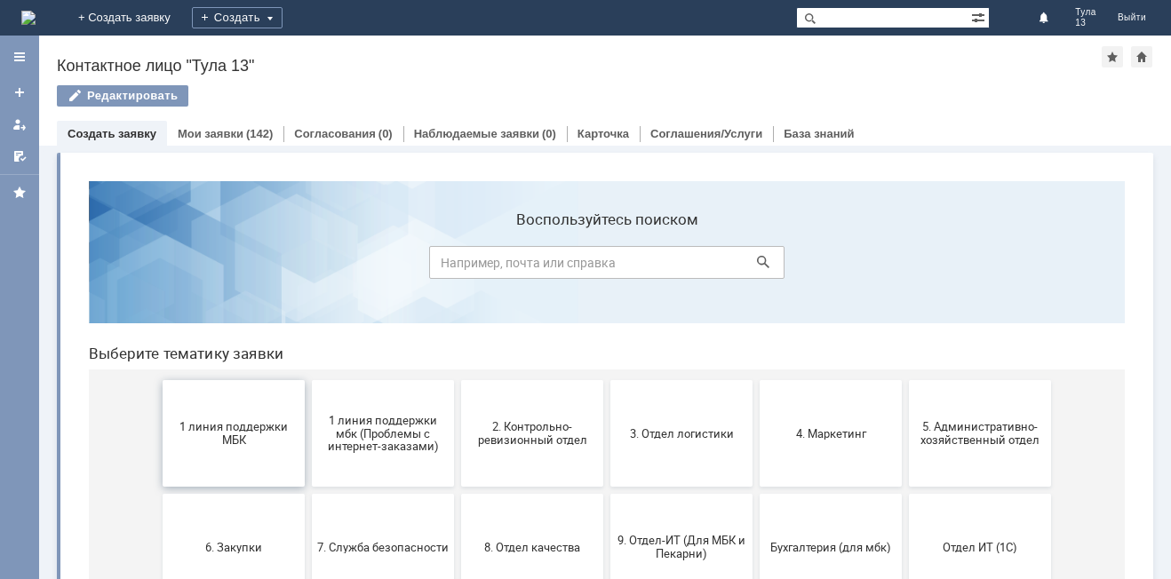
click at [247, 428] on span "1 линия поддержки МБК" at bounding box center [233, 433] width 131 height 27
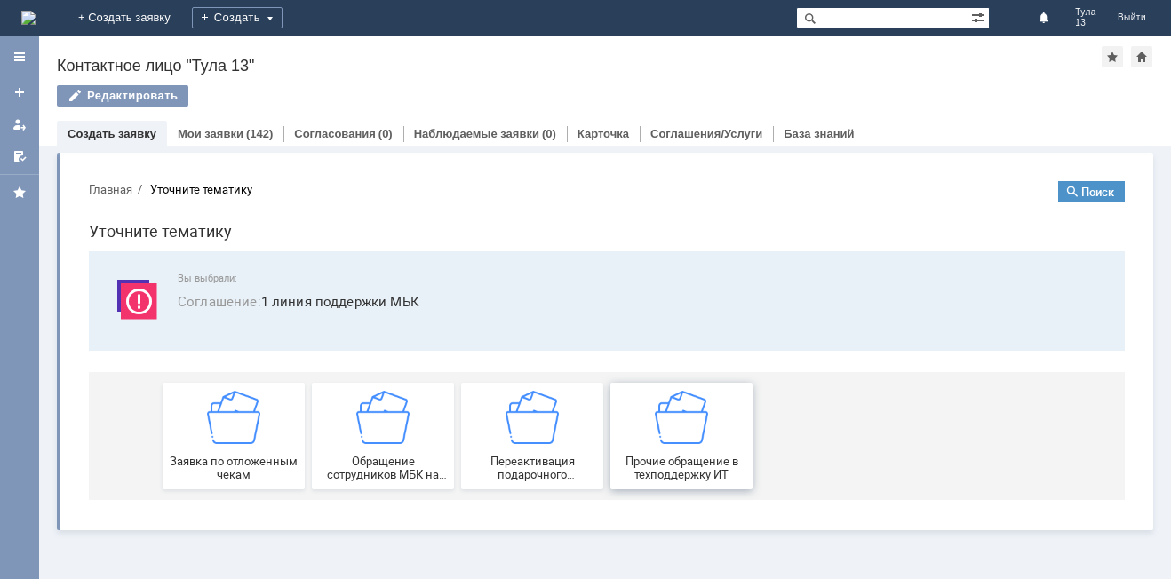
click at [713, 445] on div "Прочие обращение в техподдержку ИТ" at bounding box center [681, 436] width 131 height 91
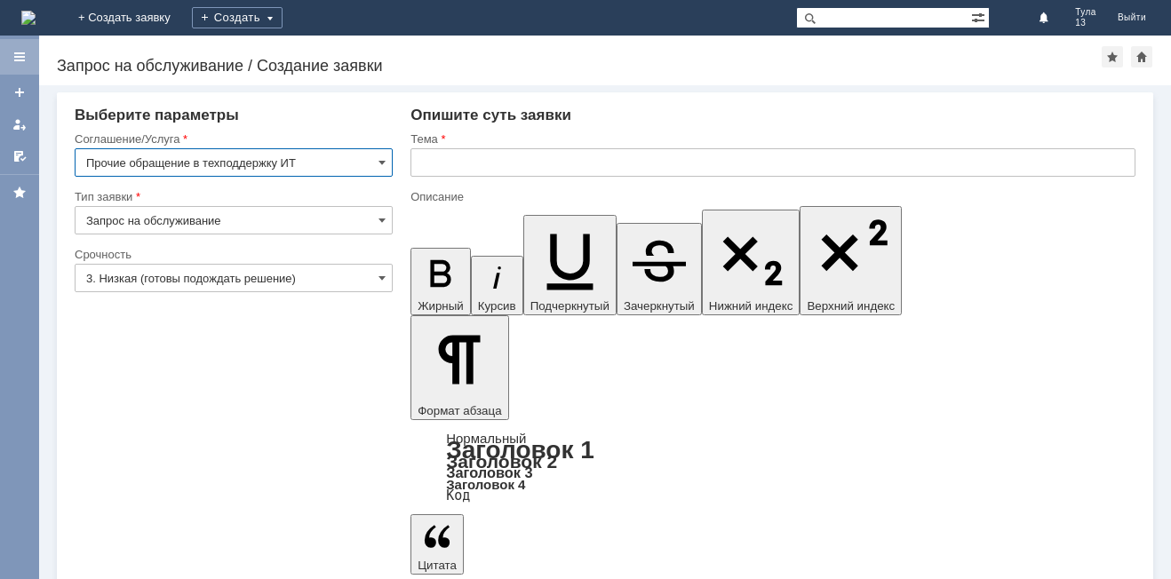
click at [29, 52] on div at bounding box center [19, 57] width 39 height 36
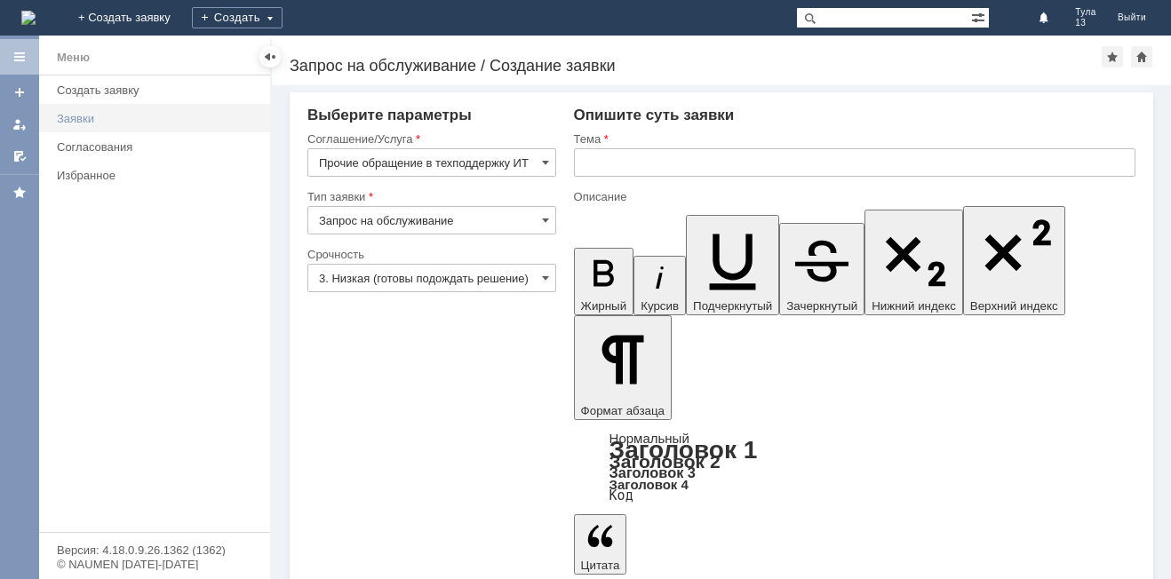
click at [95, 116] on div "Заявки" at bounding box center [158, 118] width 203 height 13
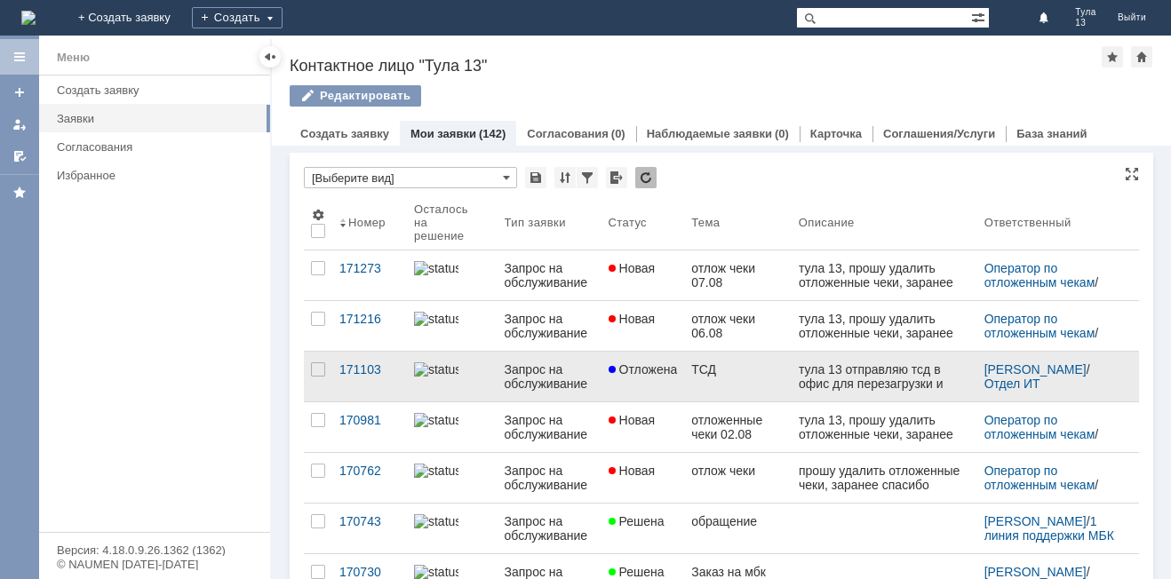
scroll to position [178, 0]
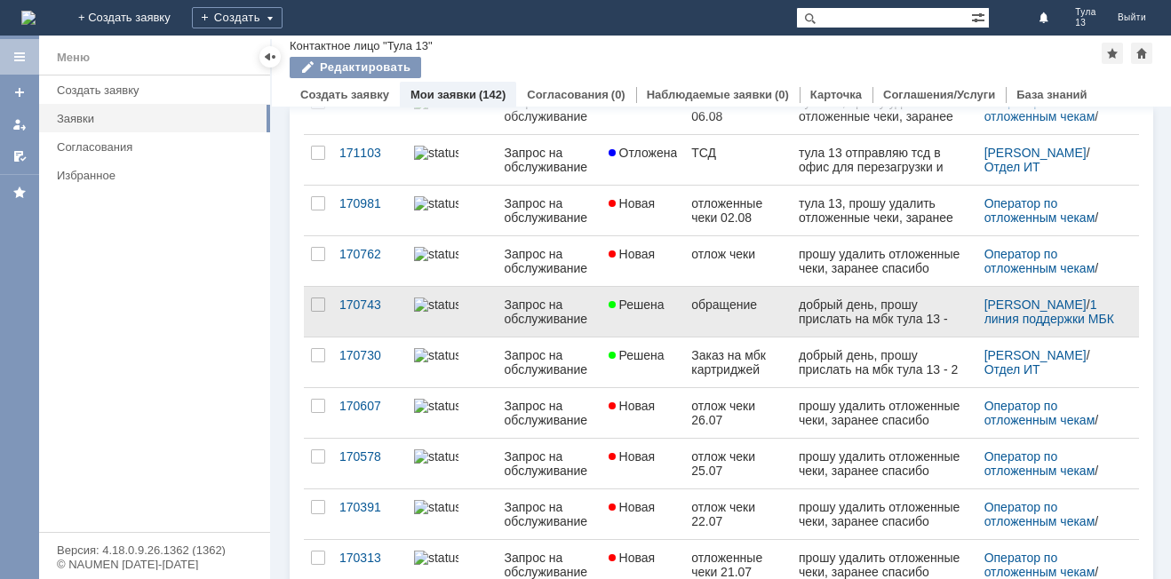
click at [676, 291] on link "Решена" at bounding box center [644, 312] width 84 height 50
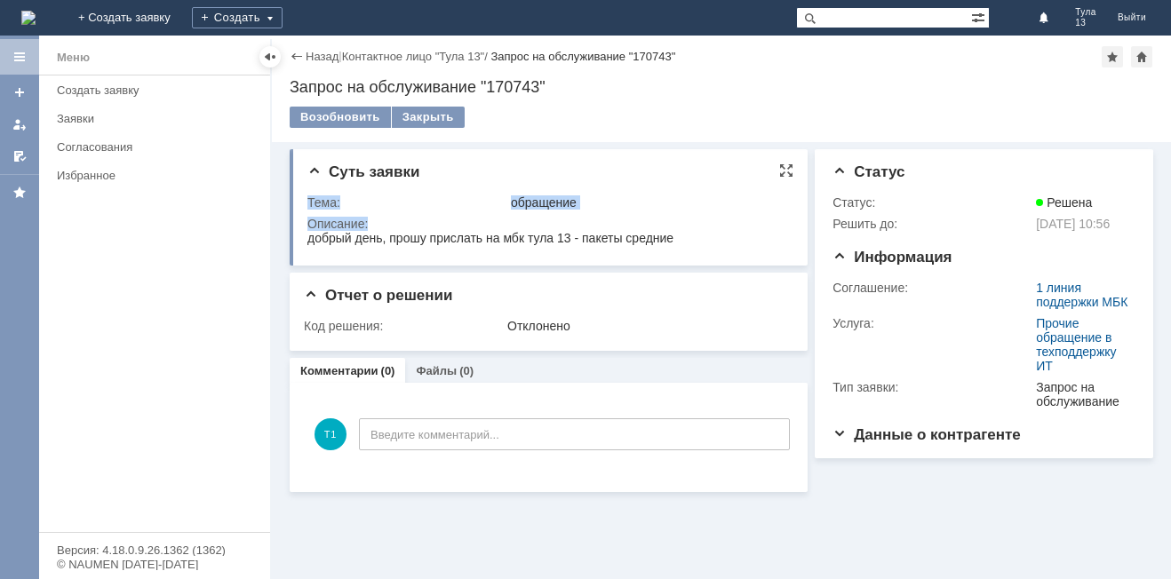
drag, startPoint x: 307, startPoint y: 242, endPoint x: 680, endPoint y: 229, distance: 373.4
click at [686, 227] on div "Суть заявки Тема: обращение Описание:" at bounding box center [549, 207] width 518 height 116
drag, startPoint x: 665, startPoint y: 238, endPoint x: 634, endPoint y: 235, distance: 31.3
click at [665, 238] on span "добрый день, прошу прислать на мбк тула 13 - пакеты средние" at bounding box center [490, 238] width 366 height 14
click at [379, 255] on div "Суть заявки Тема: обращение Описание:" at bounding box center [549, 207] width 518 height 116
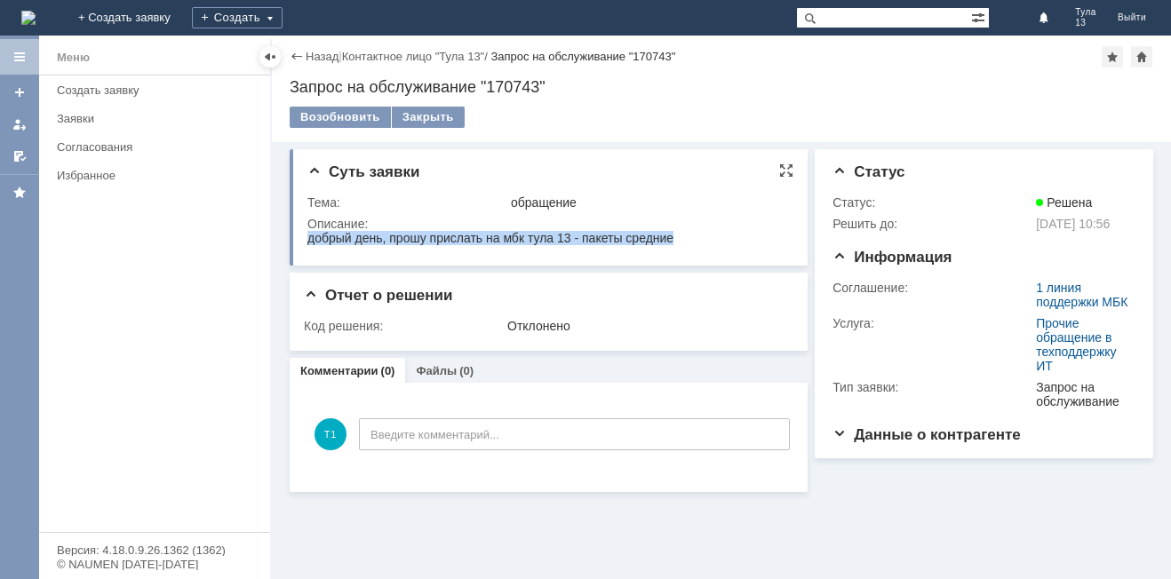
drag, startPoint x: 309, startPoint y: 242, endPoint x: 556, endPoint y: 257, distance: 247.5
click at [556, 247] on html "добрый день, прошу прислать на мбк тула 13 - пакеты средние" at bounding box center [547, 239] width 481 height 16
copy span "добрый день, прошу прислать на мбк тула 13 - пакеты средние"
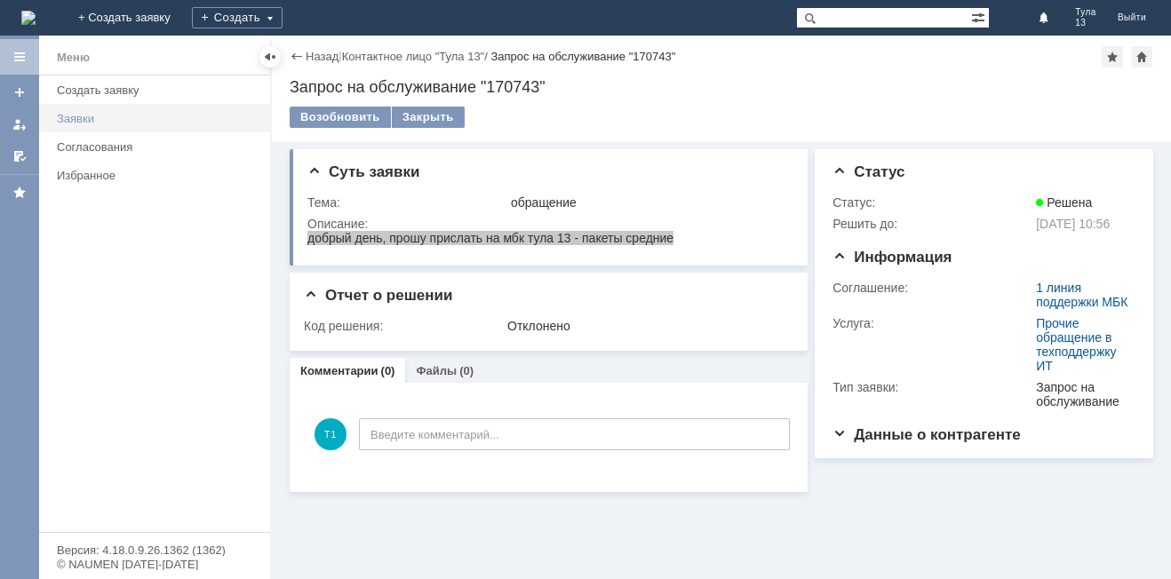
click at [82, 116] on div "Заявки" at bounding box center [158, 118] width 203 height 13
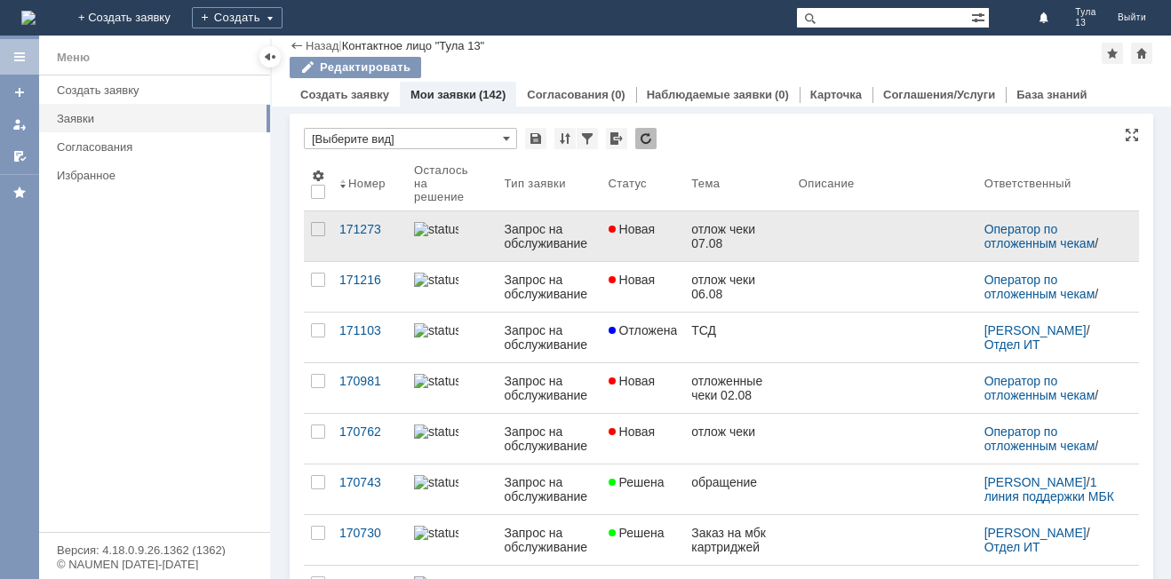
scroll to position [267, 0]
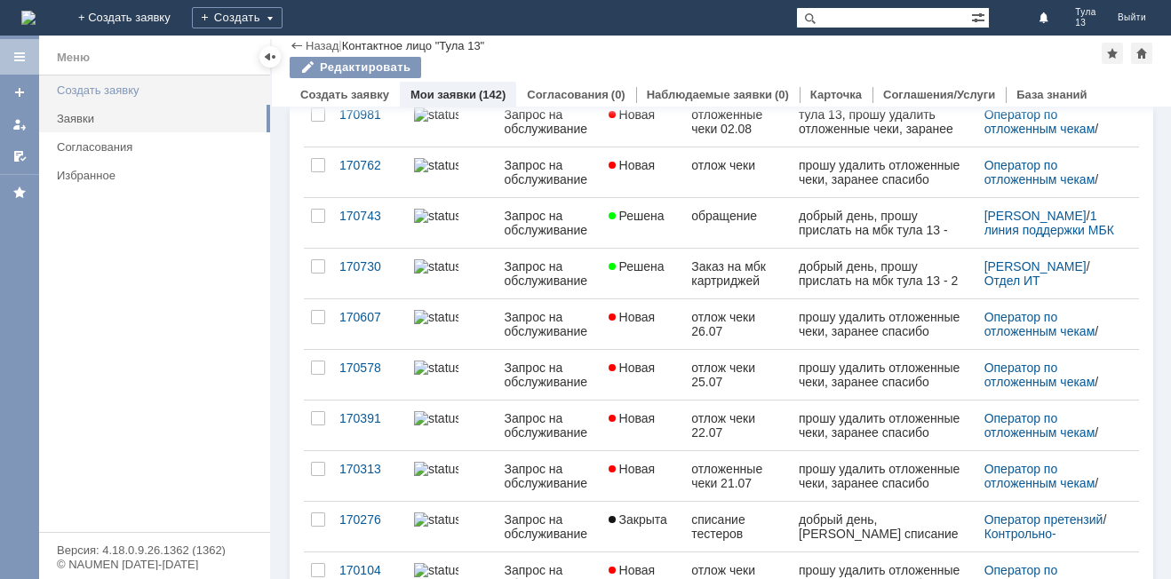
click at [90, 97] on link "Создать заявку" at bounding box center [158, 90] width 217 height 28
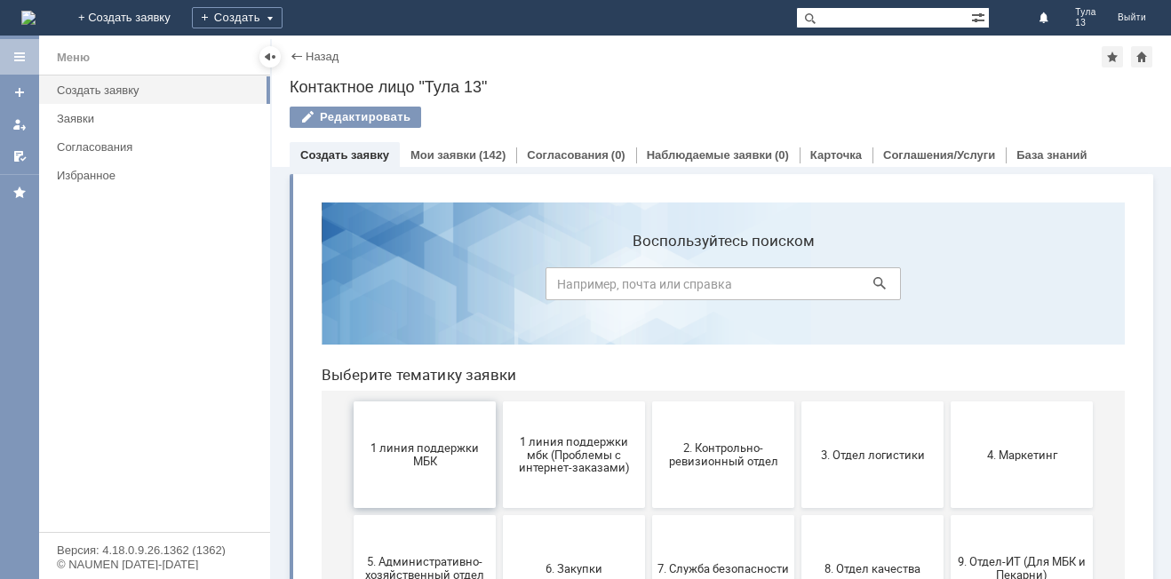
click at [430, 422] on button "1 линия поддержки МБК" at bounding box center [425, 455] width 142 height 107
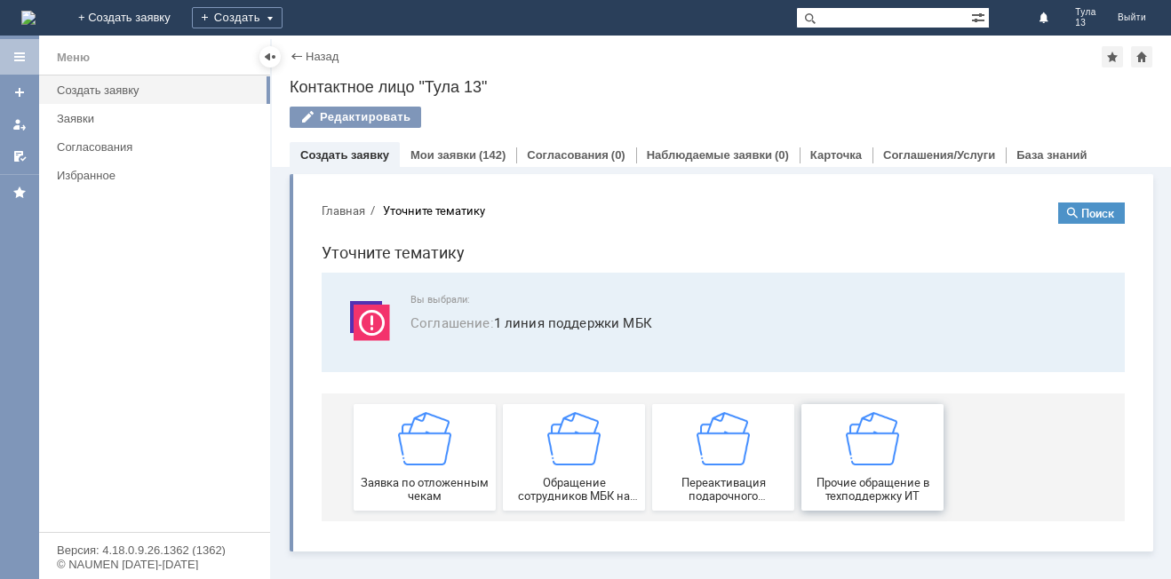
click at [839, 435] on div "Прочие обращение в техподдержку ИТ" at bounding box center [872, 457] width 131 height 91
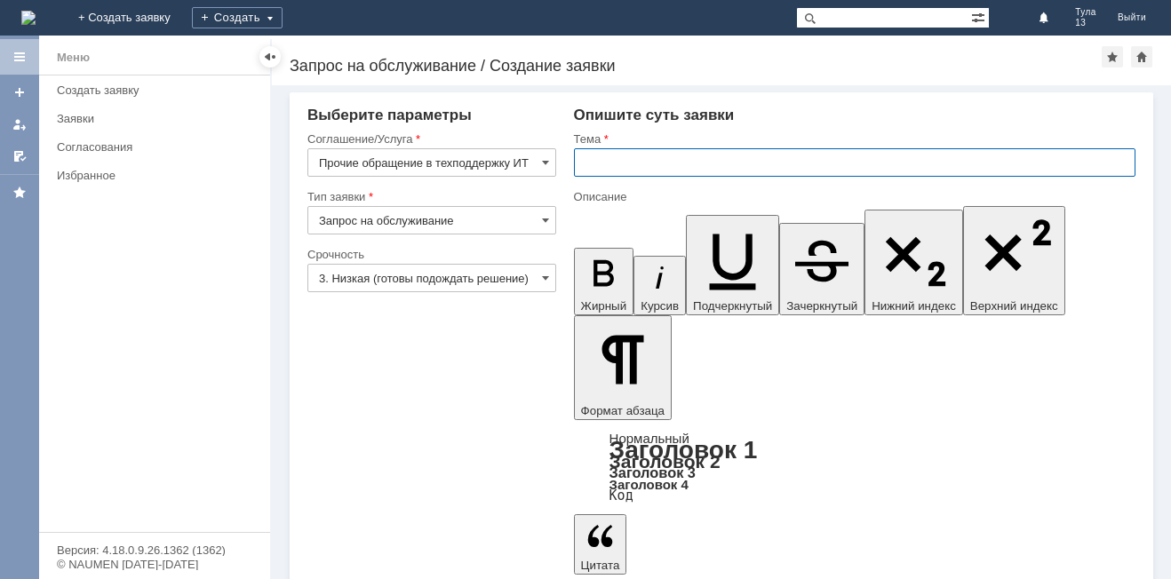
click at [606, 155] on input "text" at bounding box center [855, 162] width 562 height 28
type input "з"
type input "заказ на магазин блоттеров"
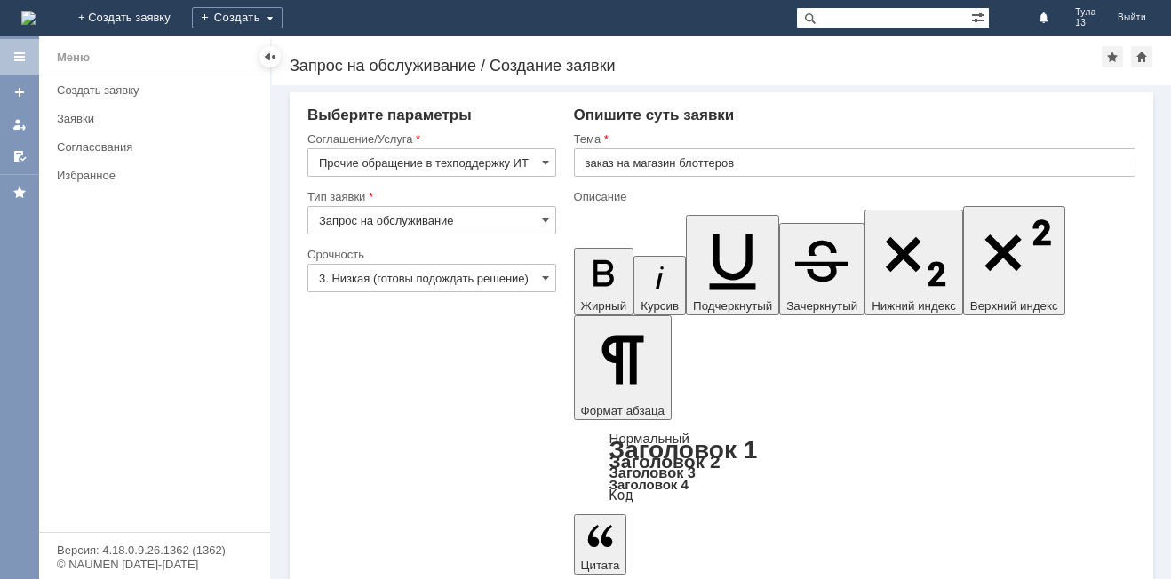
drag, startPoint x: 854, startPoint y: 4237, endPoint x: 1030, endPoint y: 4236, distance: 175.9
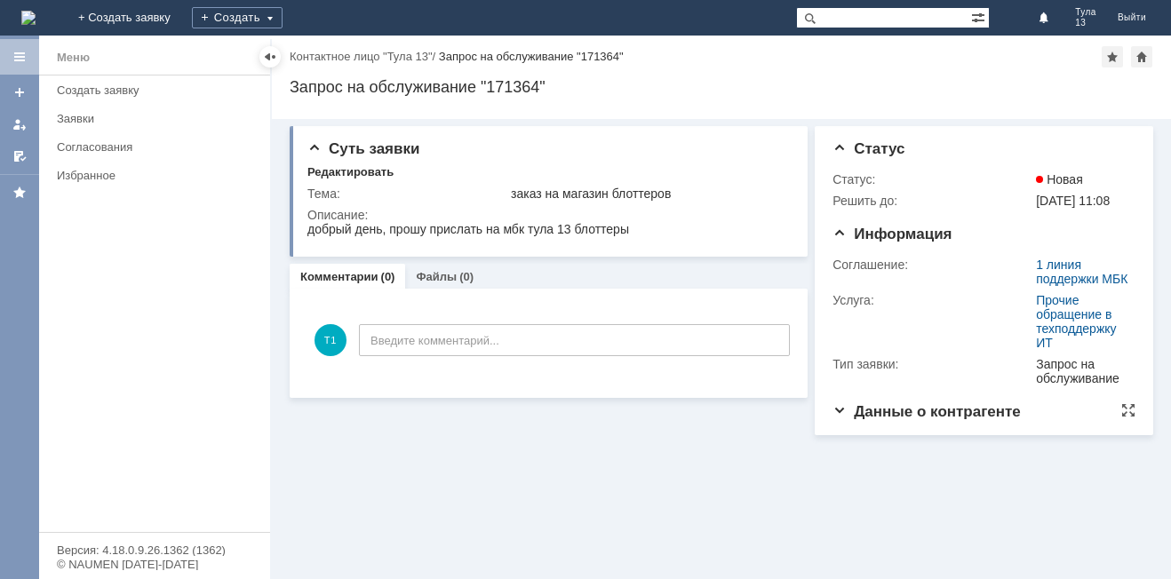
click at [917, 420] on span "Данные о контрагенте" at bounding box center [927, 411] width 188 height 17
